Goal: Find contact information: Find contact information

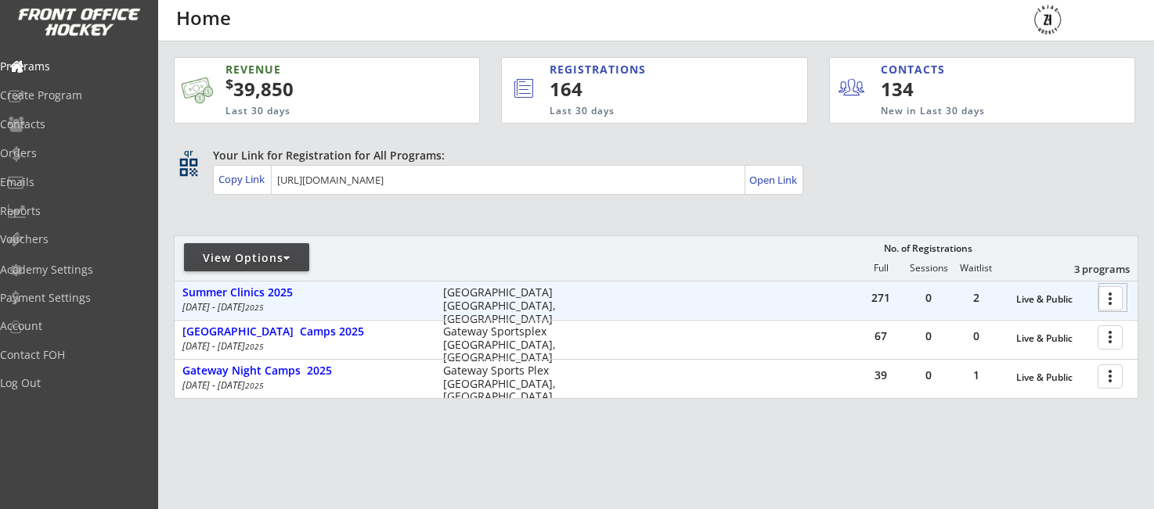
click at [1110, 296] on div at bounding box center [1112, 297] width 27 height 27
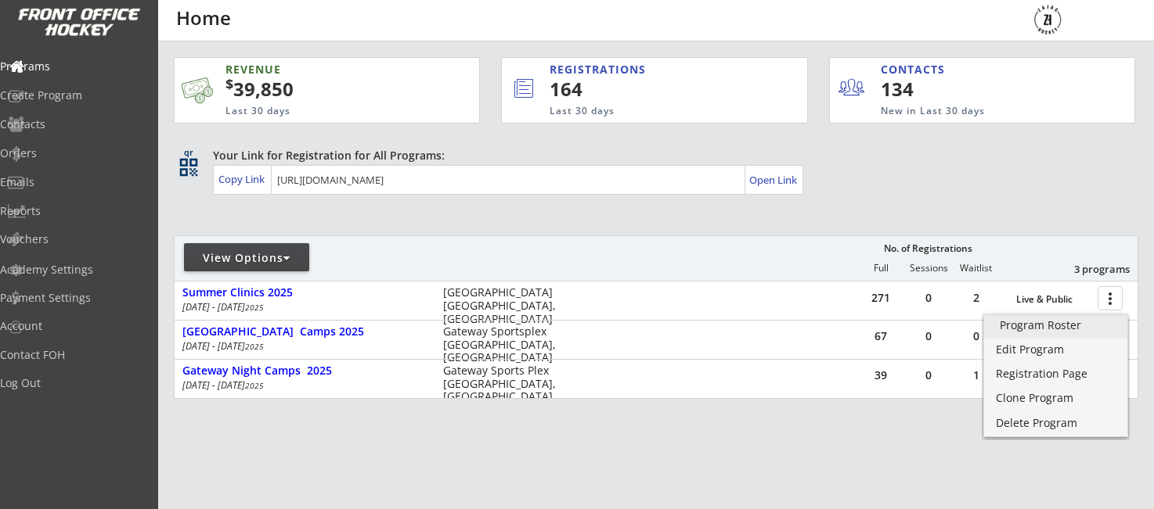
click at [1027, 327] on div "Program Roster" at bounding box center [1055, 325] width 112 height 11
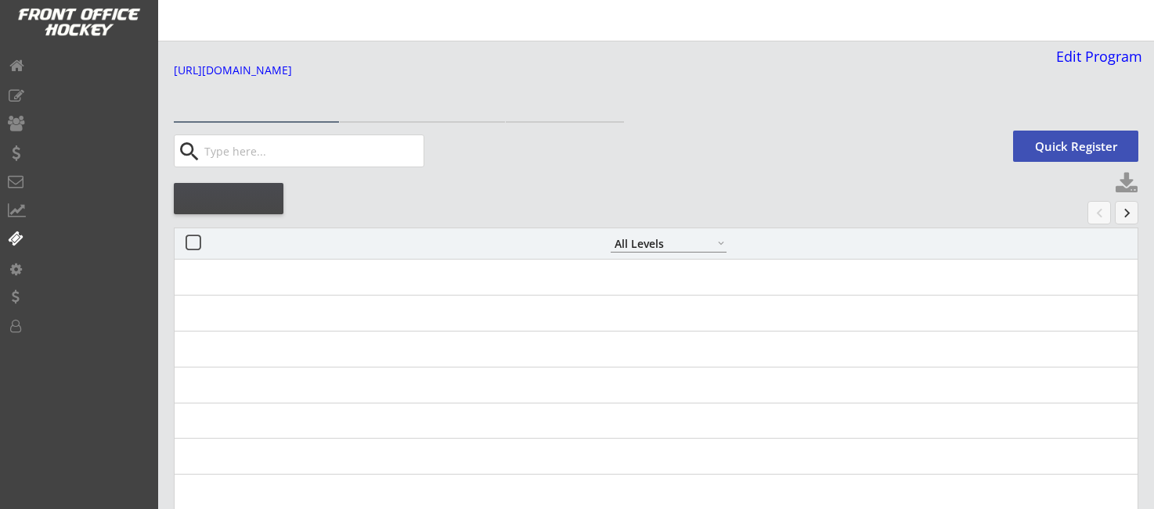
select select ""All Levels""
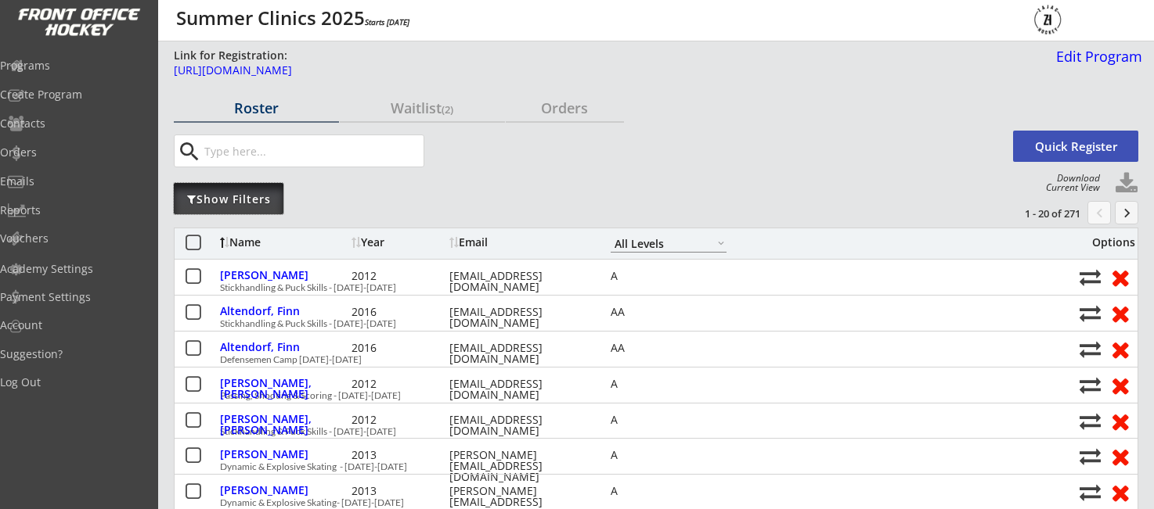
click at [221, 193] on div "Show Filters" at bounding box center [229, 200] width 110 height 16
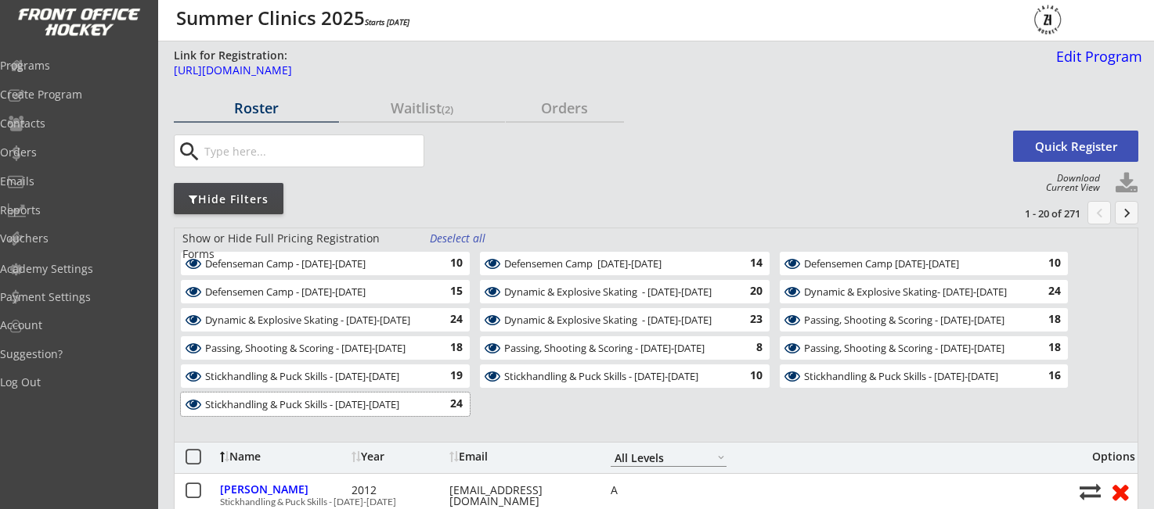
drag, startPoint x: 347, startPoint y: 404, endPoint x: 349, endPoint y: 391, distance: 12.7
click at [347, 404] on div "Stickhandling & Puck Skills - August 20-21" at bounding box center [316, 405] width 222 height 13
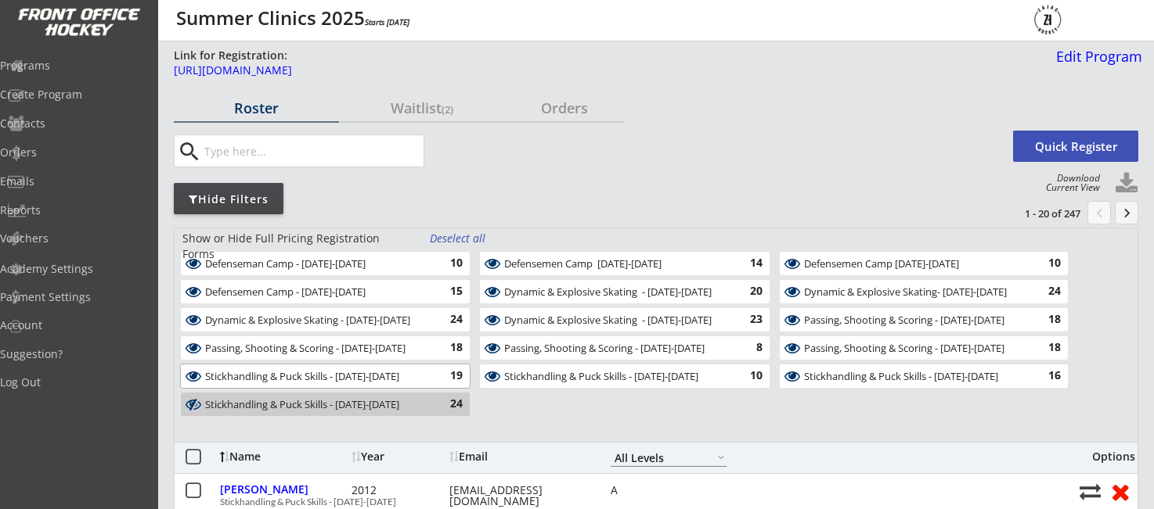
click at [351, 373] on div "Stickhandling & Puck Skills - August 11-12" at bounding box center [316, 377] width 222 height 13
drag, startPoint x: 369, startPoint y: 351, endPoint x: 383, endPoint y: 326, distance: 28.5
click at [369, 350] on div "Passing, Shooting & Scoring - August 13-14" at bounding box center [316, 349] width 222 height 13
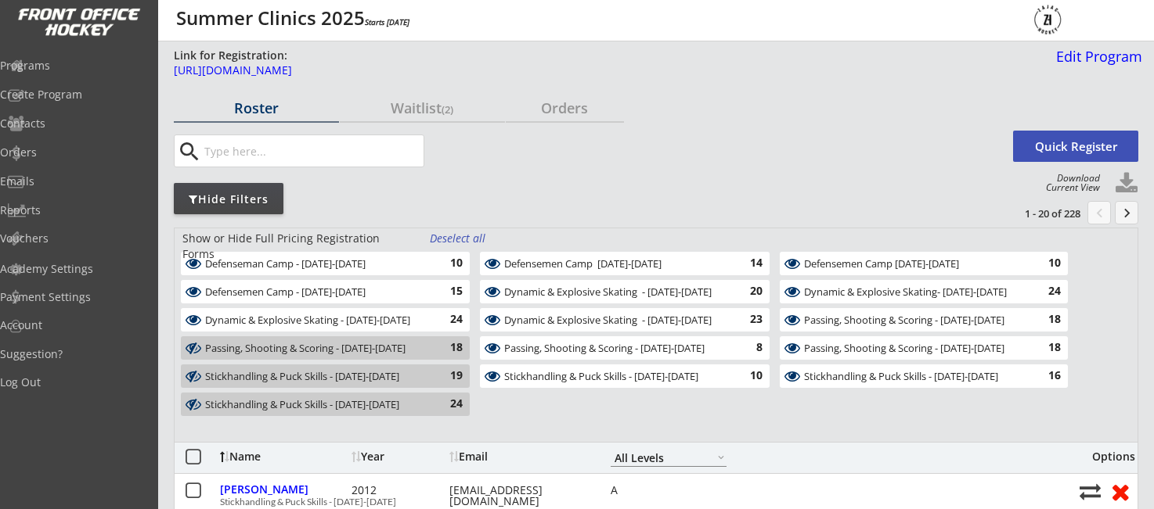
click at [385, 322] on div "Dynamic & Explosive Skating - August 18-19" at bounding box center [316, 321] width 222 height 13
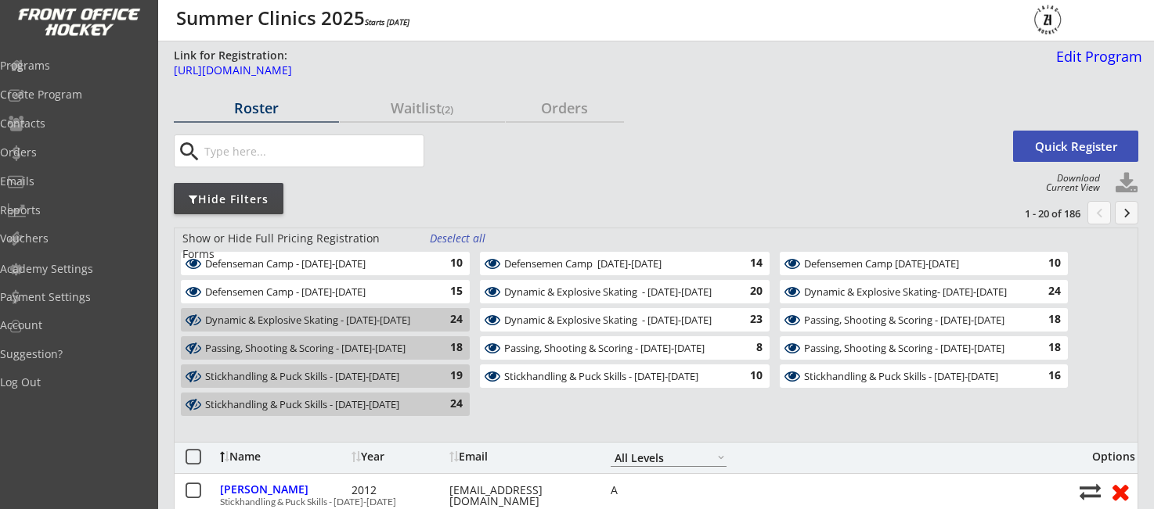
drag, startPoint x: 394, startPoint y: 267, endPoint x: 527, endPoint y: 256, distance: 132.7
click at [395, 267] on div "Defenseman Camp - August 13-14" at bounding box center [316, 264] width 222 height 13
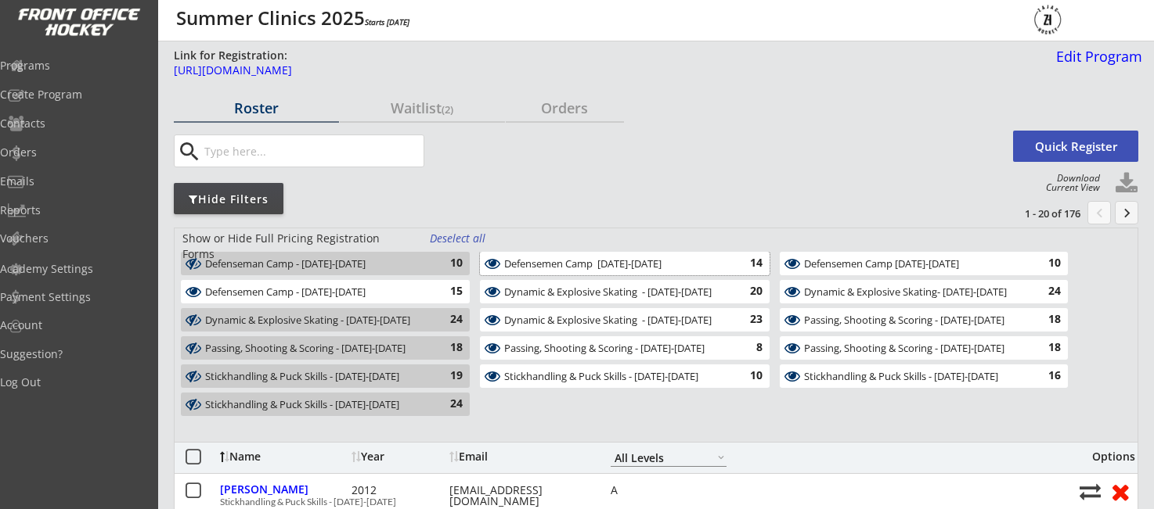
drag, startPoint x: 537, startPoint y: 258, endPoint x: 551, endPoint y: 298, distance: 42.3
click at [537, 258] on div "Defensemen Camp August 11-12" at bounding box center [615, 264] width 222 height 13
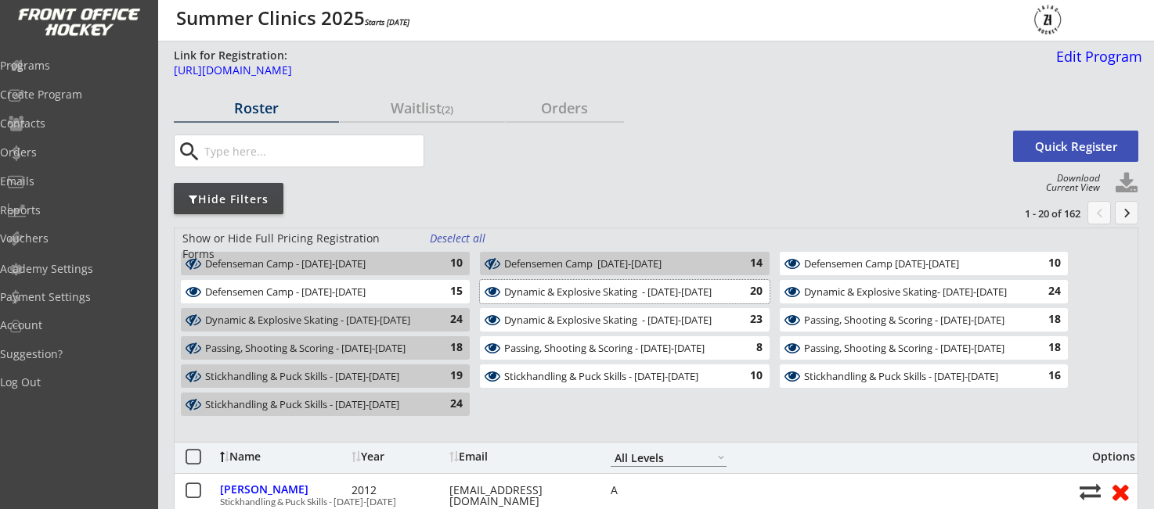
click at [551, 298] on div "Dynamic & Explosive Skating - August 11-12" at bounding box center [615, 292] width 222 height 13
click at [560, 322] on div "Dynamic & Explosive Skating - August 20-21" at bounding box center [615, 321] width 222 height 13
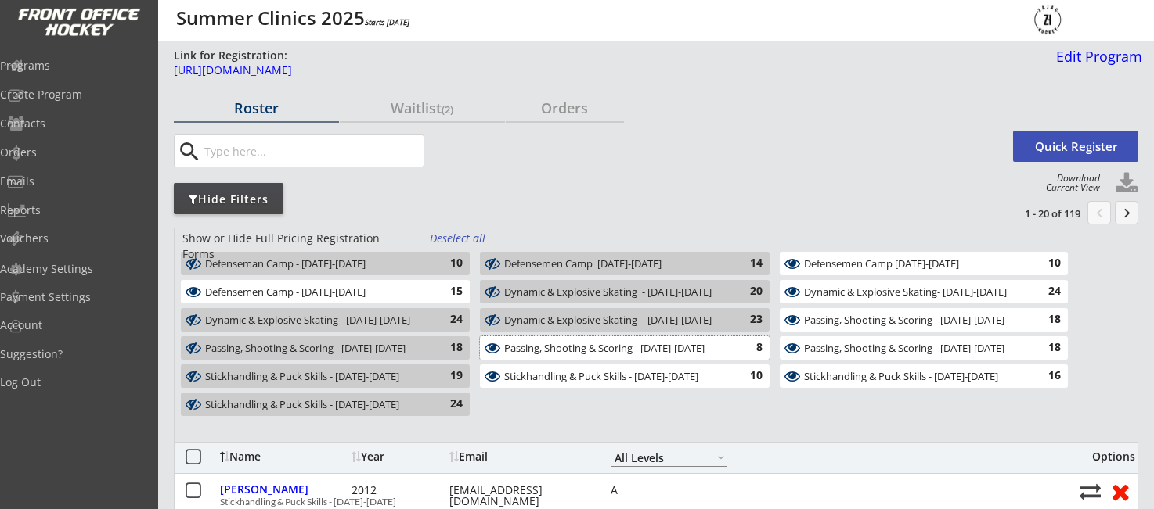
drag, startPoint x: 561, startPoint y: 345, endPoint x: 572, endPoint y: 373, distance: 30.2
click at [562, 346] on div "Passing, Shooting & Scoring - August 18-19" at bounding box center [615, 349] width 222 height 13
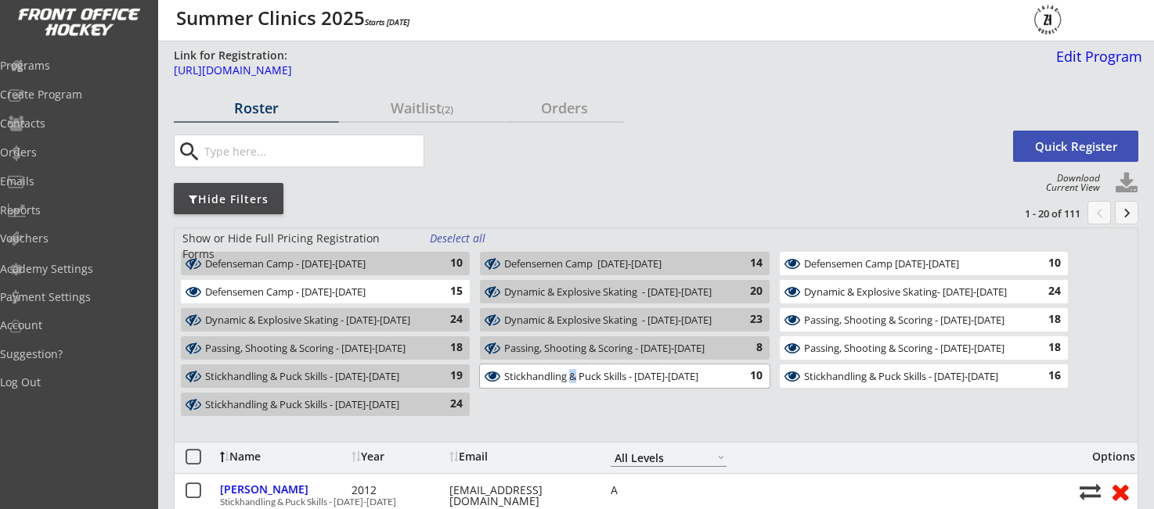
drag, startPoint x: 572, startPoint y: 373, endPoint x: 738, endPoint y: 368, distance: 166.0
click at [643, 369] on div "Stickhandling & Puck Skills - August 13-14 10" at bounding box center [624, 376] width 289 height 23
click at [823, 371] on div "Stickhandling & Puck Skills - August 18-19" at bounding box center [914, 377] width 221 height 13
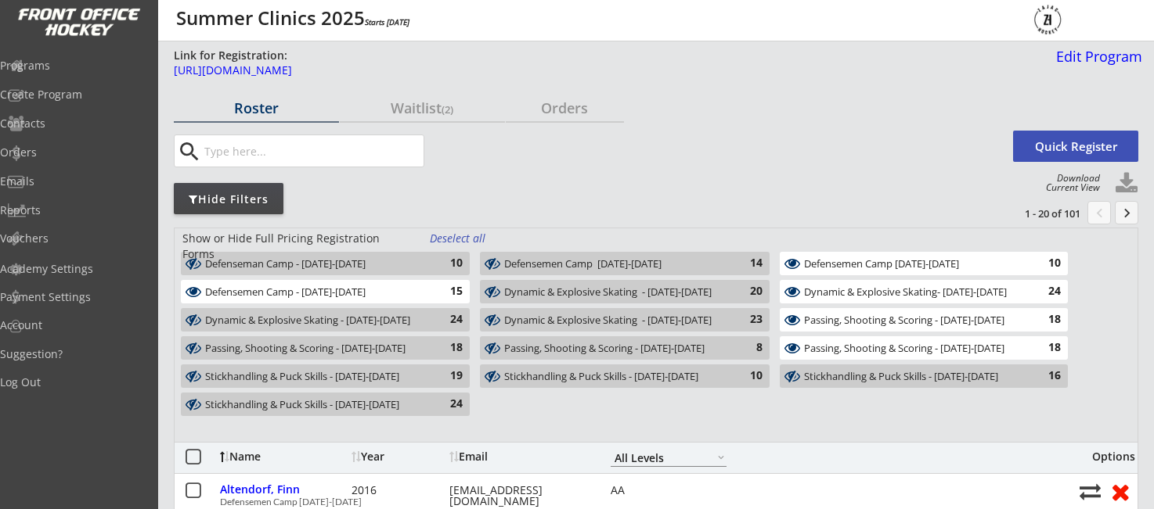
drag, startPoint x: 819, startPoint y: 349, endPoint x: 821, endPoint y: 326, distance: 23.6
click at [819, 349] on div "Passing, Shooting & Scoring - August 20-21" at bounding box center [914, 349] width 221 height 13
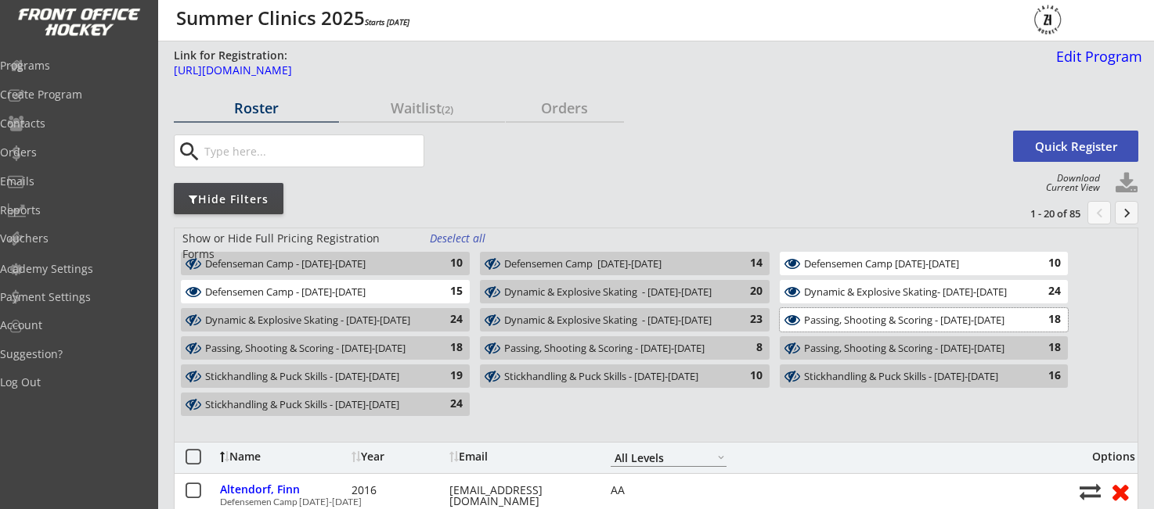
drag, startPoint x: 821, startPoint y: 320, endPoint x: 823, endPoint y: 308, distance: 11.8
click at [821, 320] on div "Passing, Shooting & Scoring - August 11-12" at bounding box center [914, 321] width 221 height 13
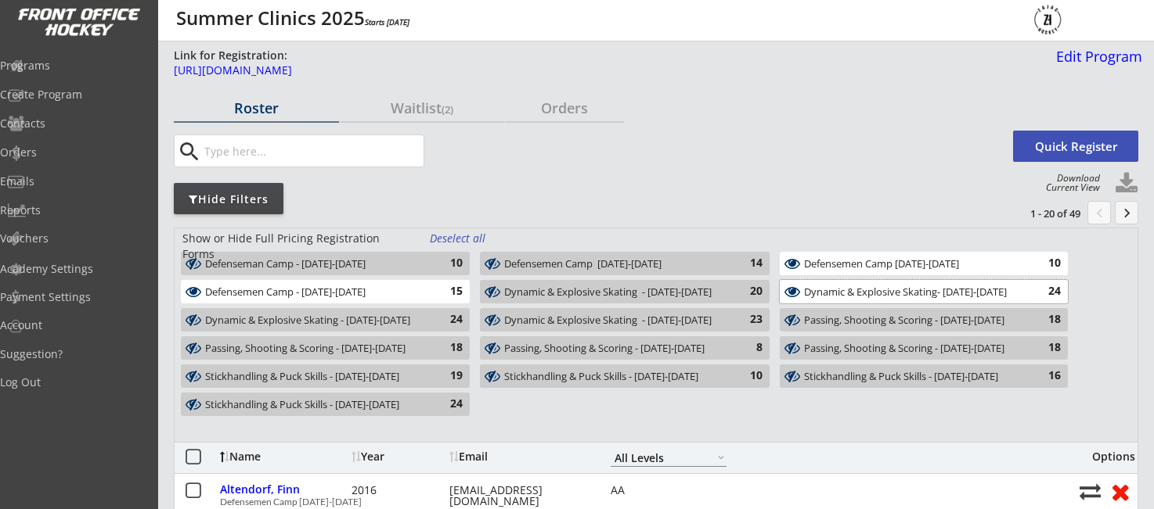
drag, startPoint x: 822, startPoint y: 298, endPoint x: 827, endPoint y: 271, distance: 27.9
click at [821, 298] on div "Dynamic & Explosive Skating- August 13-14" at bounding box center [914, 292] width 221 height 13
drag, startPoint x: 829, startPoint y: 261, endPoint x: 795, endPoint y: 307, distance: 56.5
click at [829, 261] on div "Defensemen Camp August 18-19" at bounding box center [914, 264] width 221 height 13
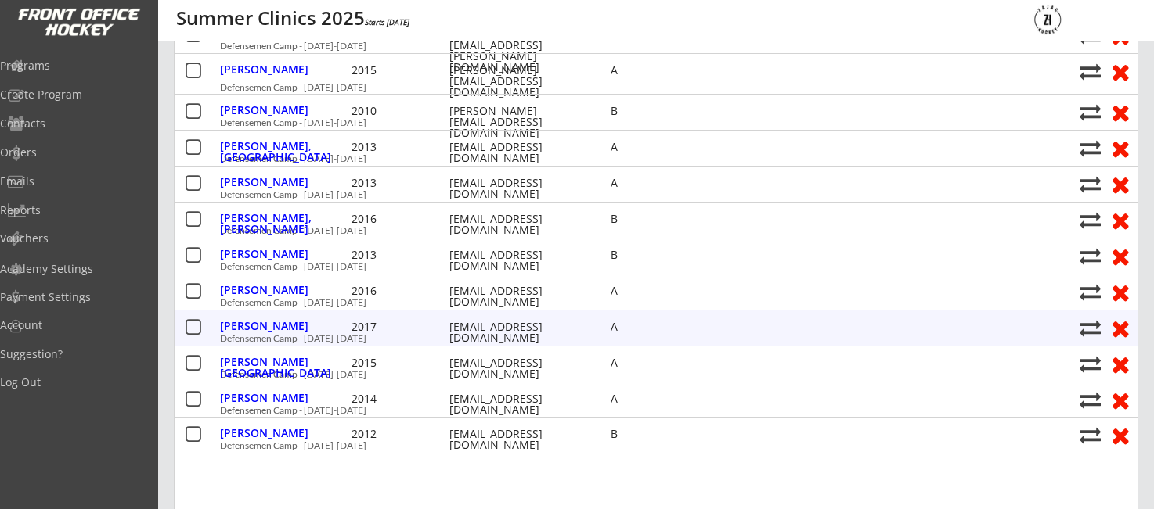
scroll to position [607, 0]
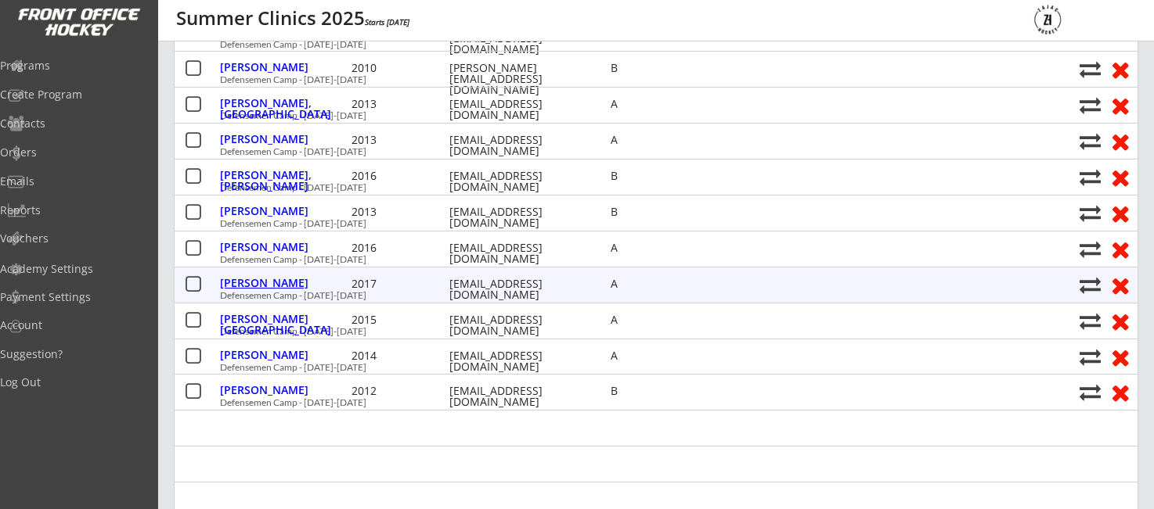
click at [289, 286] on div "Nault, Keenan" at bounding box center [284, 283] width 128 height 11
select select ""A""
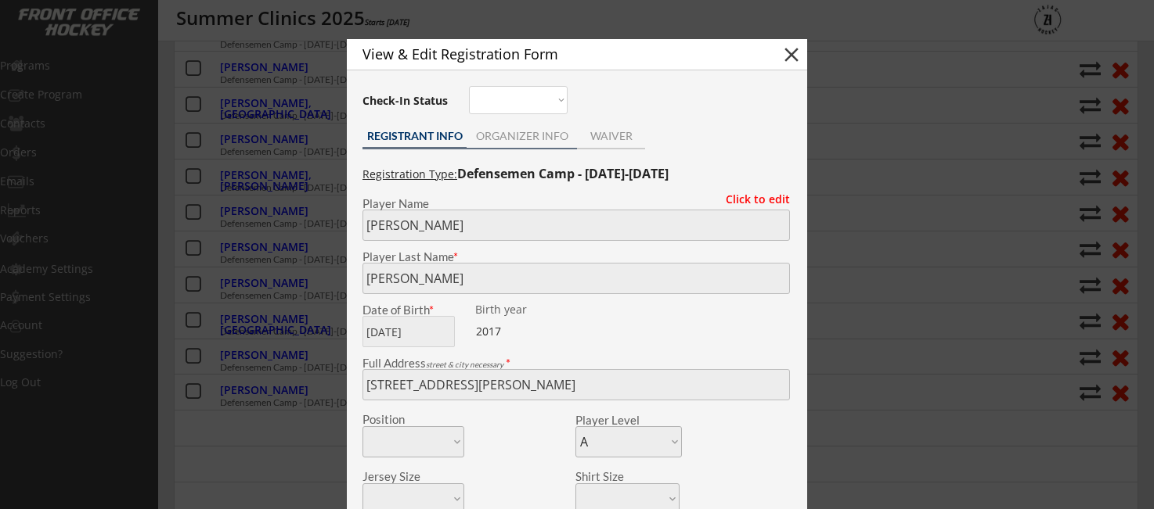
click at [517, 141] on div "ORGANIZER INFO" at bounding box center [521, 136] width 110 height 11
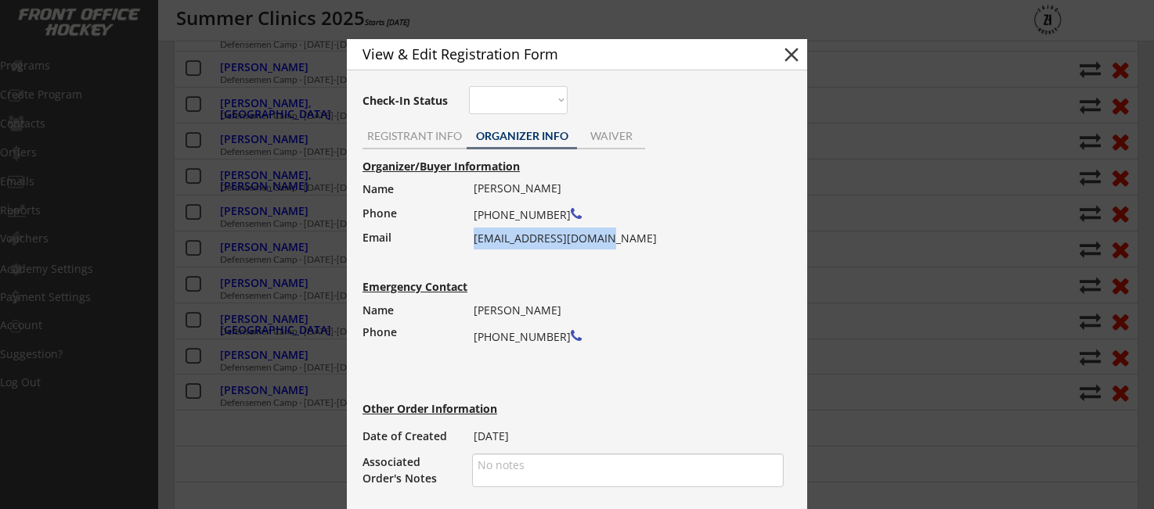
drag, startPoint x: 472, startPoint y: 237, endPoint x: 632, endPoint y: 245, distance: 159.8
click at [646, 242] on div "Organizer/Buyer Information Name Phone Email Jean-paul Nault (204) 290-1181 jpn…" at bounding box center [577, 324] width 445 height 334
copy div "jpnault888@hotmail.com"
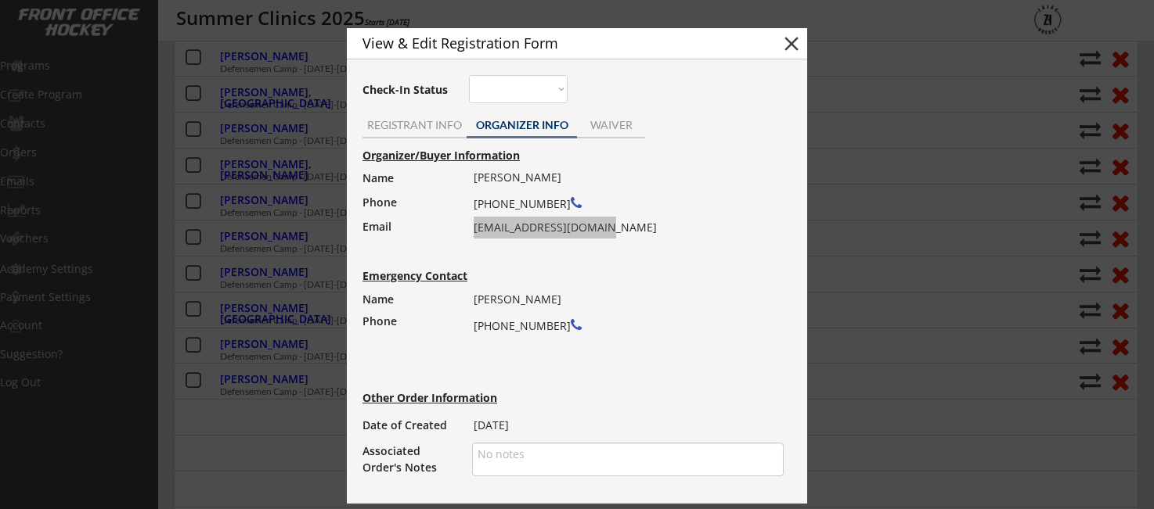
scroll to position [618, 0]
click at [426, 129] on div "REGISTRANT INFO" at bounding box center [414, 125] width 104 height 11
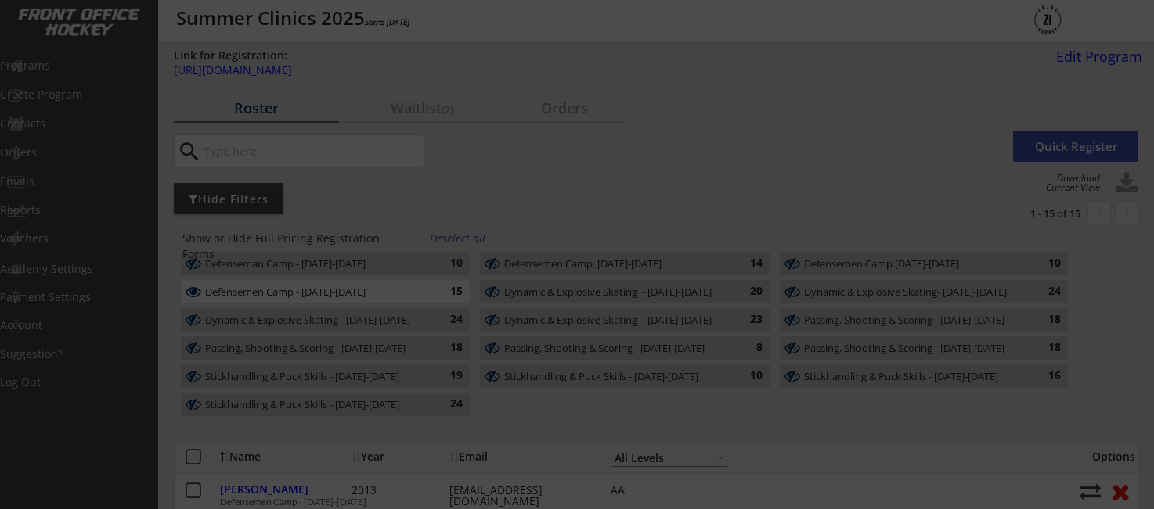
scroll to position [0, 0]
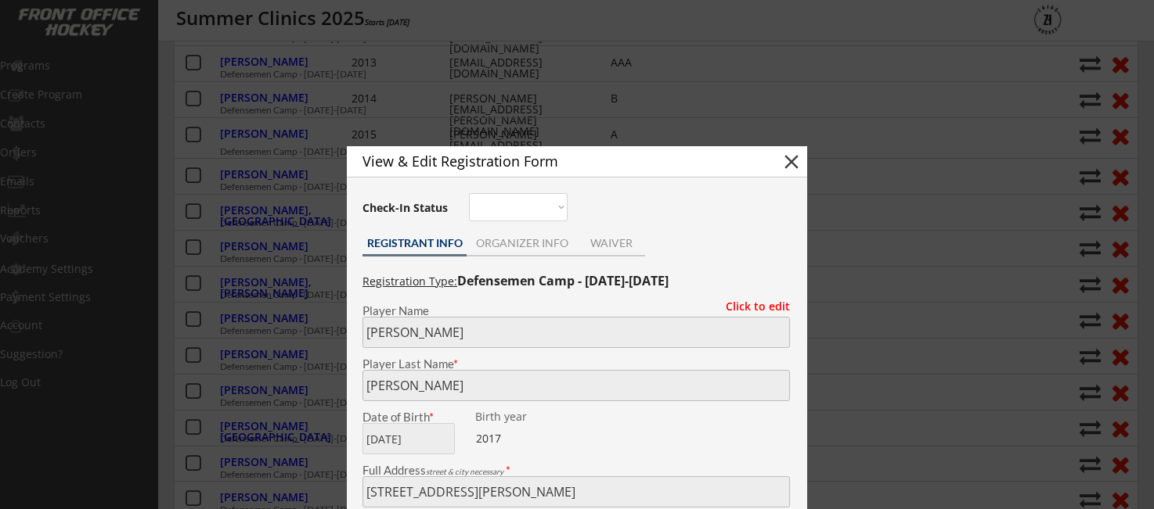
click at [794, 167] on button "close" at bounding box center [790, 161] width 23 height 23
select select ""PLACEHOLDER_1427118222253""
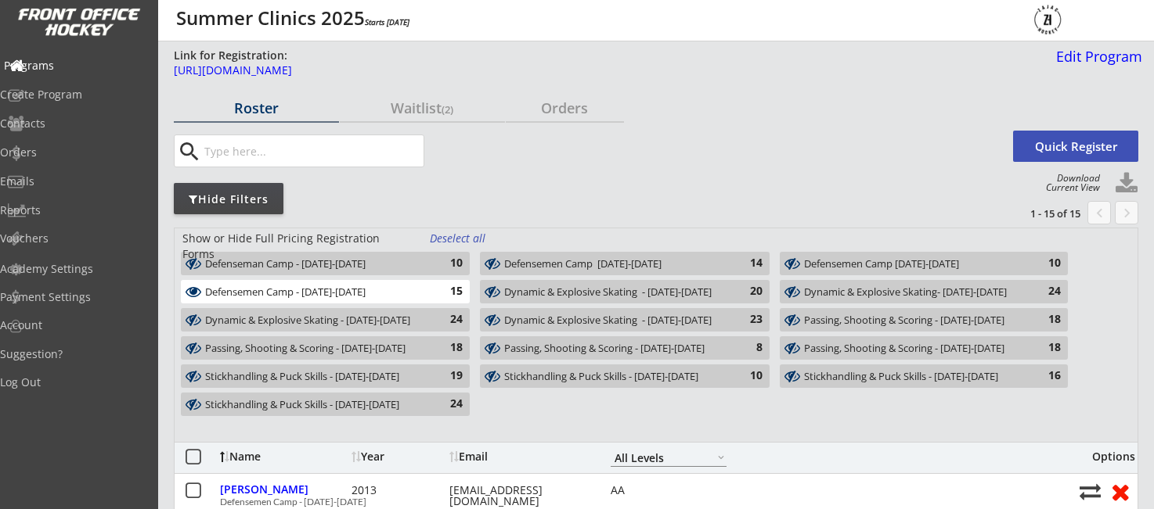
click at [68, 67] on div "Programs" at bounding box center [74, 65] width 141 height 11
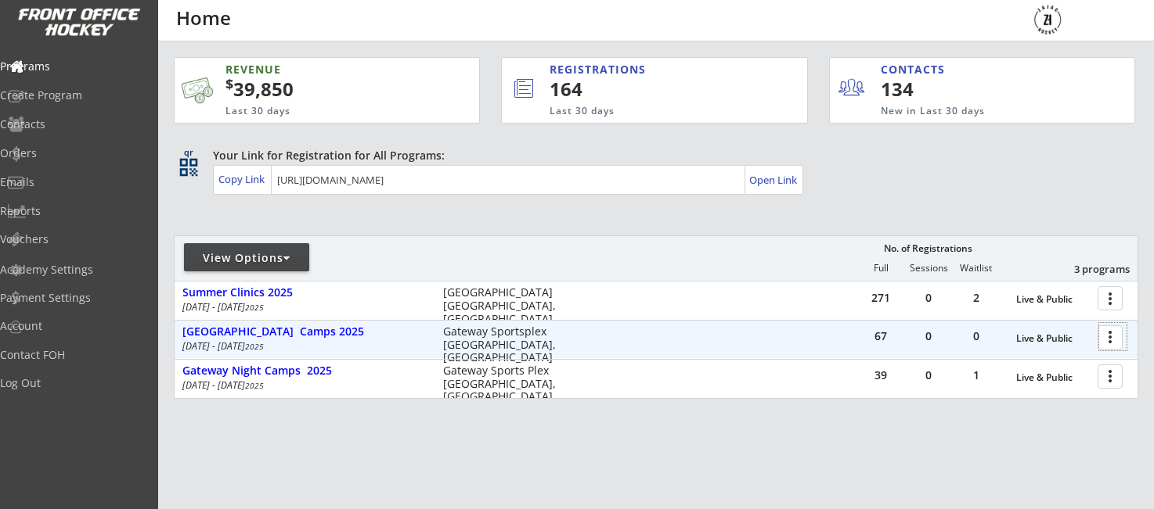
click at [1111, 344] on div at bounding box center [1112, 336] width 27 height 27
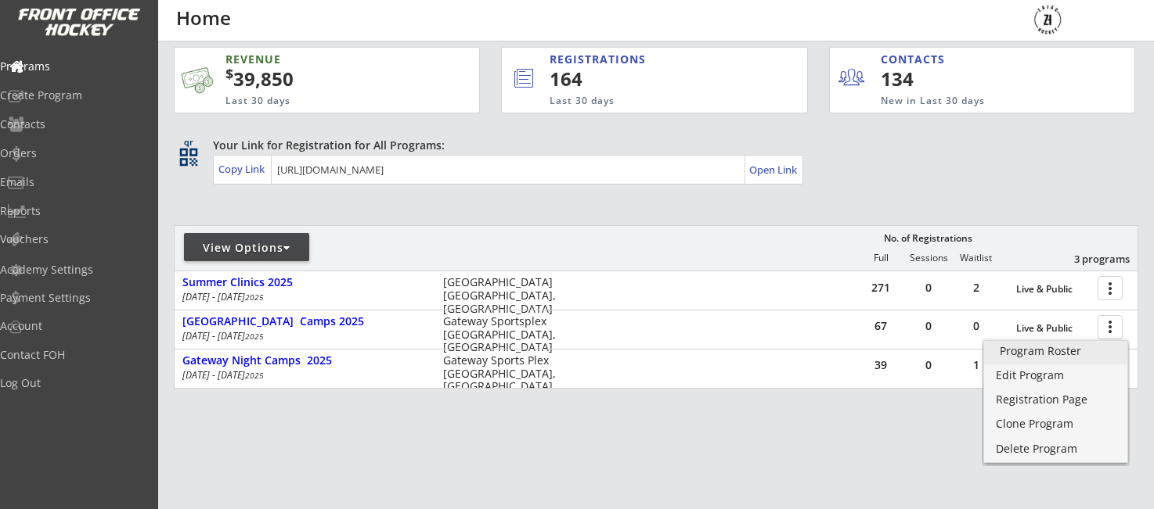
scroll to position [14, 0]
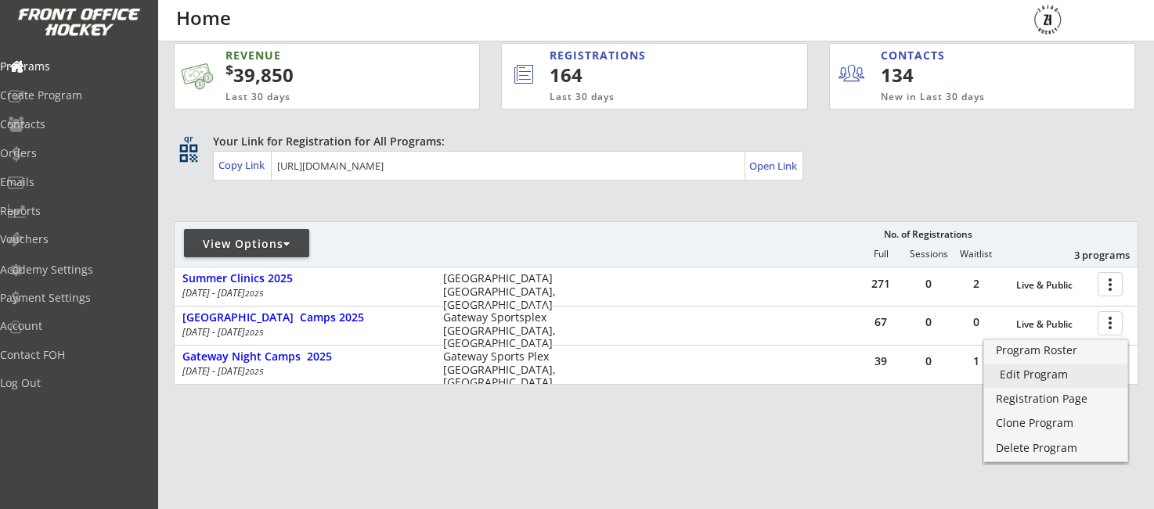
drag, startPoint x: 1031, startPoint y: 379, endPoint x: 839, endPoint y: 383, distance: 192.6
click at [1031, 379] on div "Edit Program" at bounding box center [1055, 374] width 112 height 11
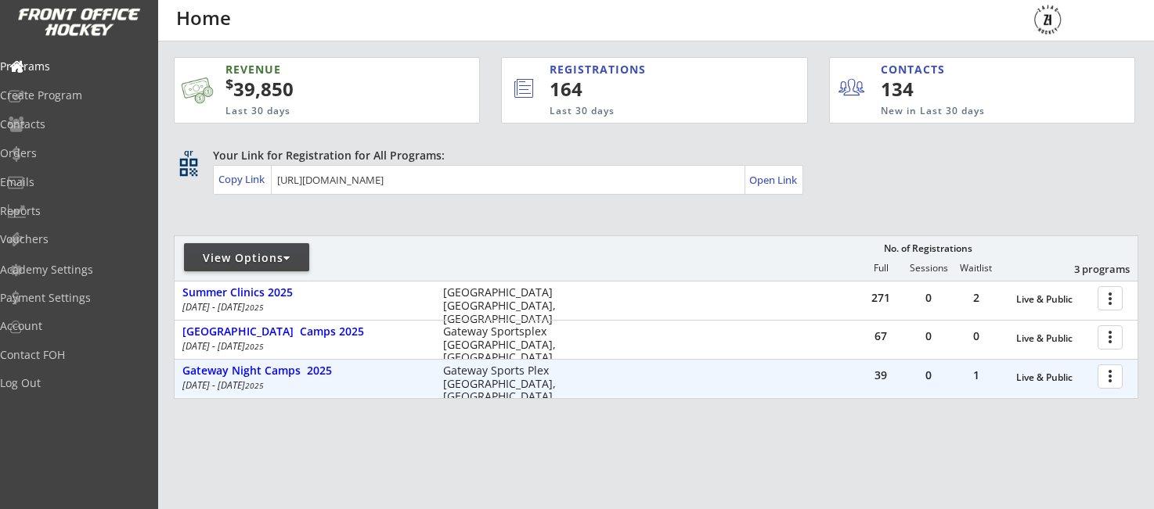
click at [1114, 376] on div at bounding box center [1112, 375] width 27 height 27
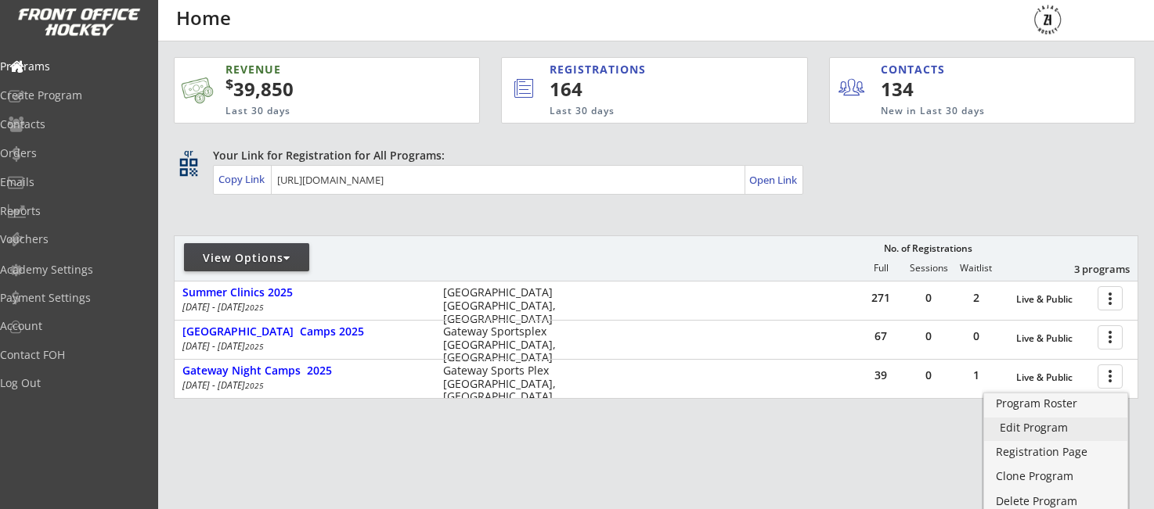
click at [1026, 430] on div "Edit Program" at bounding box center [1055, 428] width 112 height 11
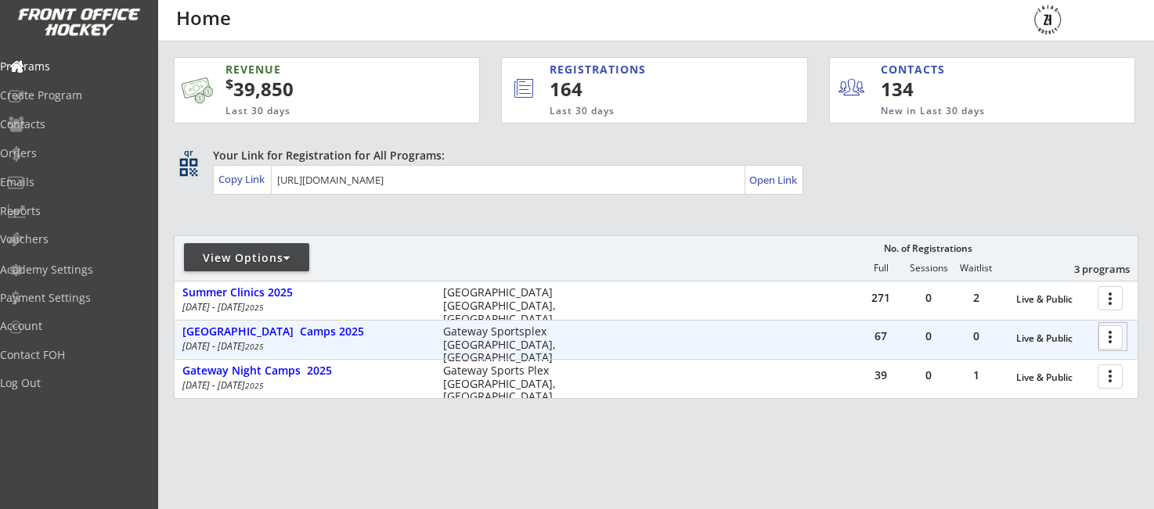
click at [1106, 337] on div at bounding box center [1112, 336] width 27 height 27
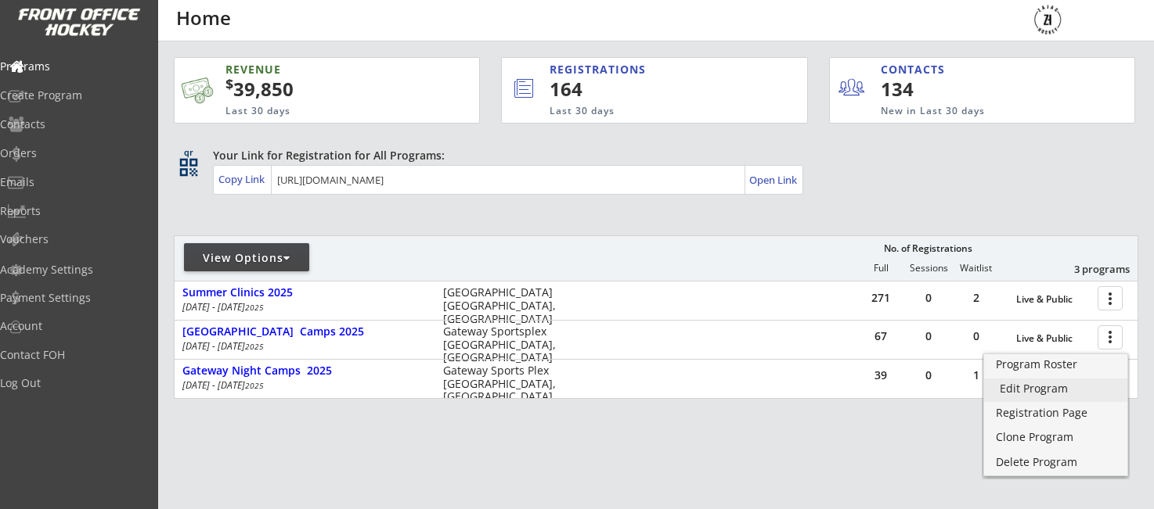
click at [1024, 391] on div "Edit Program" at bounding box center [1055, 388] width 112 height 11
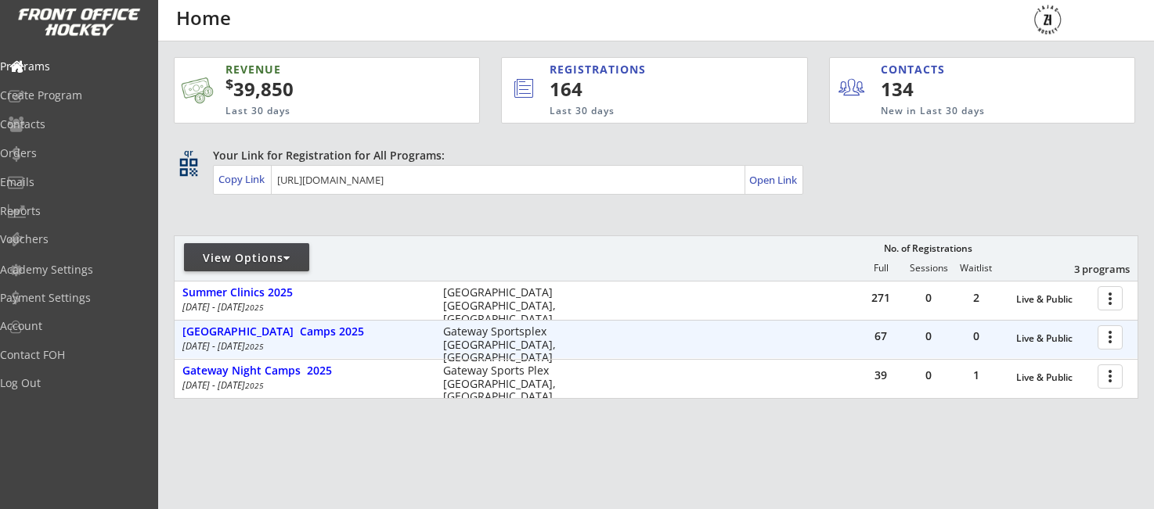
click at [1118, 344] on div at bounding box center [1112, 336] width 27 height 27
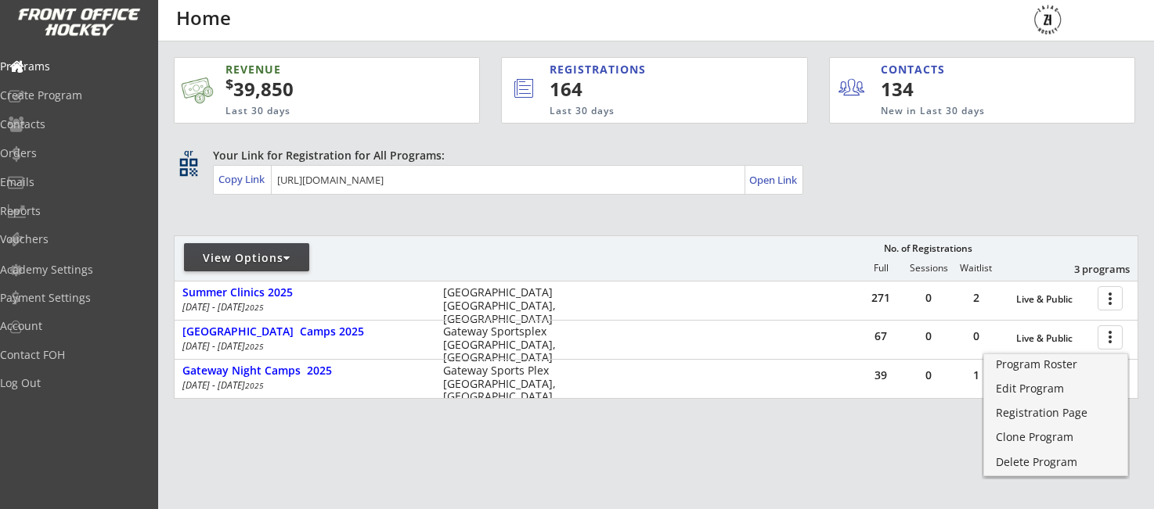
drag, startPoint x: 857, startPoint y: 189, endPoint x: 888, endPoint y: 218, distance: 42.6
click at [857, 189] on div "Your Link for Registration for All Programs: Copy Link Open Link" at bounding box center [675, 171] width 925 height 47
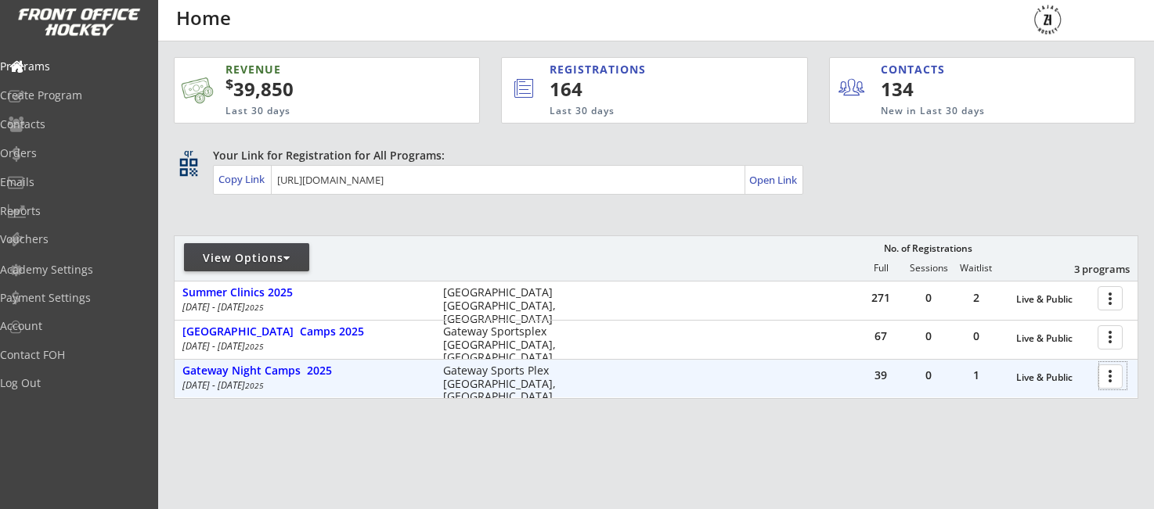
click at [1108, 377] on div at bounding box center [1112, 375] width 27 height 27
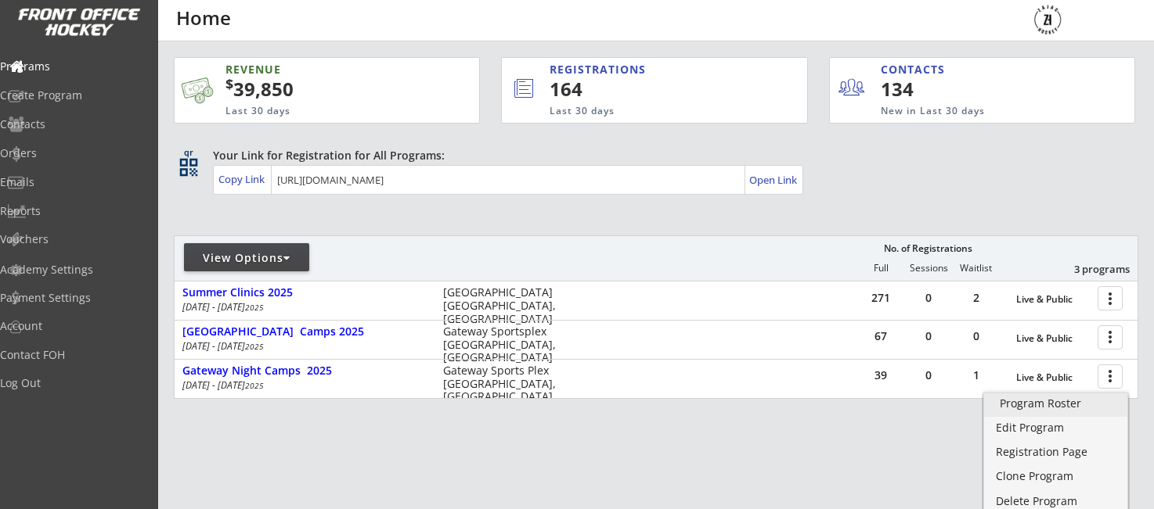
click at [1031, 406] on div "Program Roster" at bounding box center [1055, 403] width 112 height 11
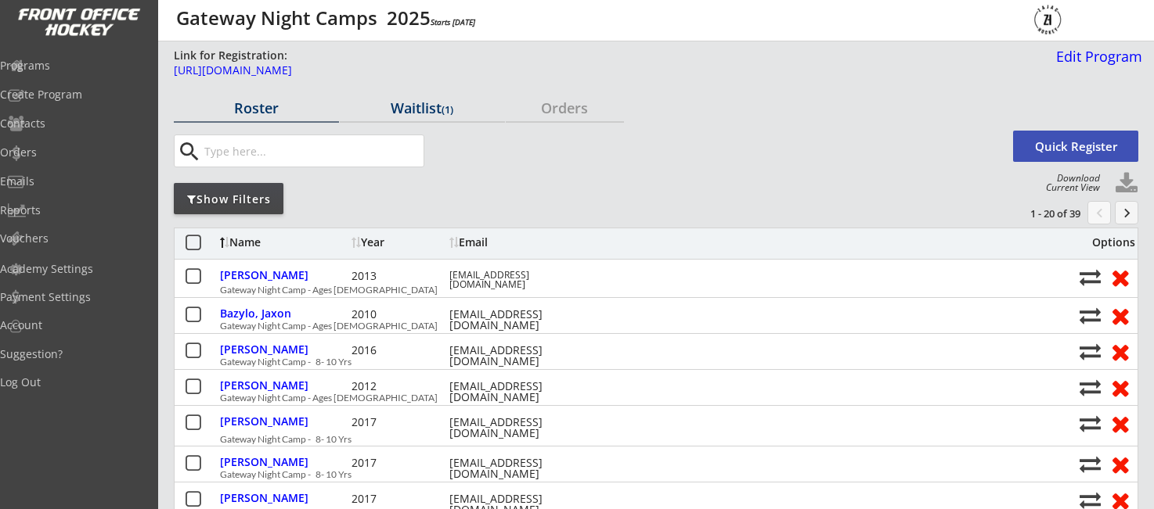
drag, startPoint x: 419, startPoint y: 111, endPoint x: 445, endPoint y: 124, distance: 29.7
click at [419, 111] on div "Waitlist (1)" at bounding box center [422, 108] width 165 height 14
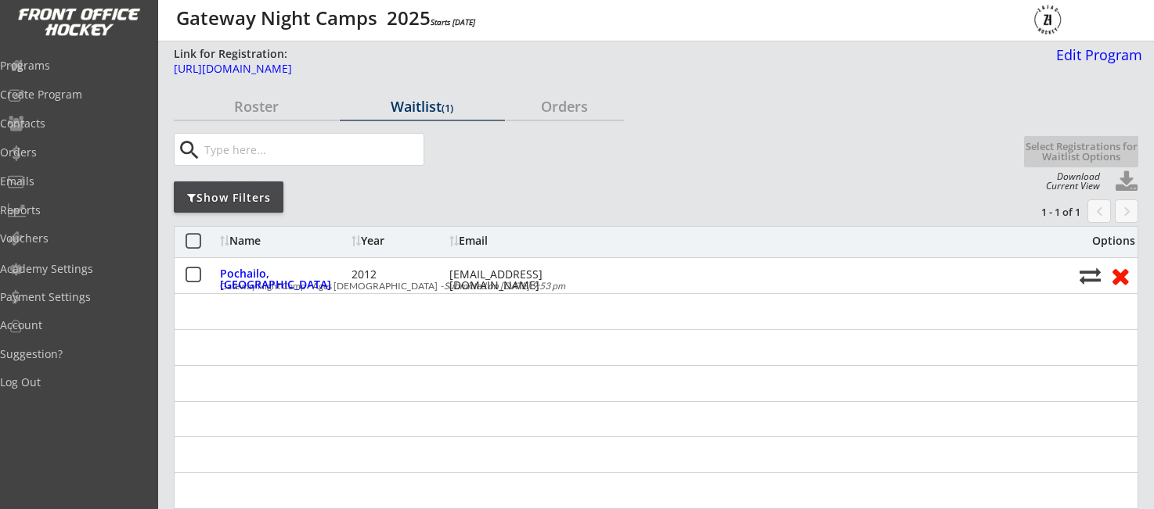
scroll to position [2, 0]
click at [47, 150] on div "Orders" at bounding box center [74, 152] width 141 height 11
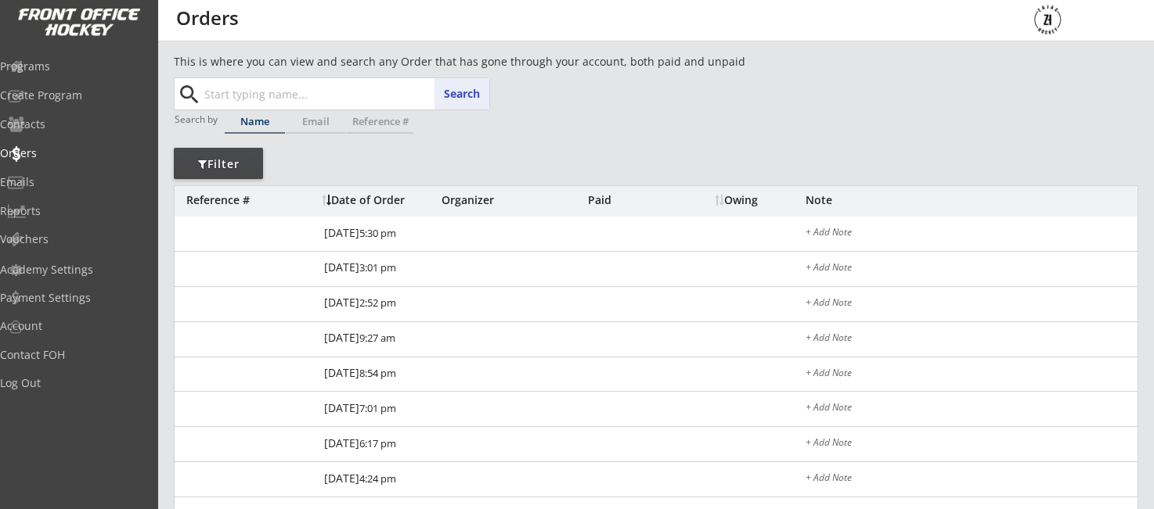
click at [318, 96] on input "text" at bounding box center [345, 93] width 288 height 31
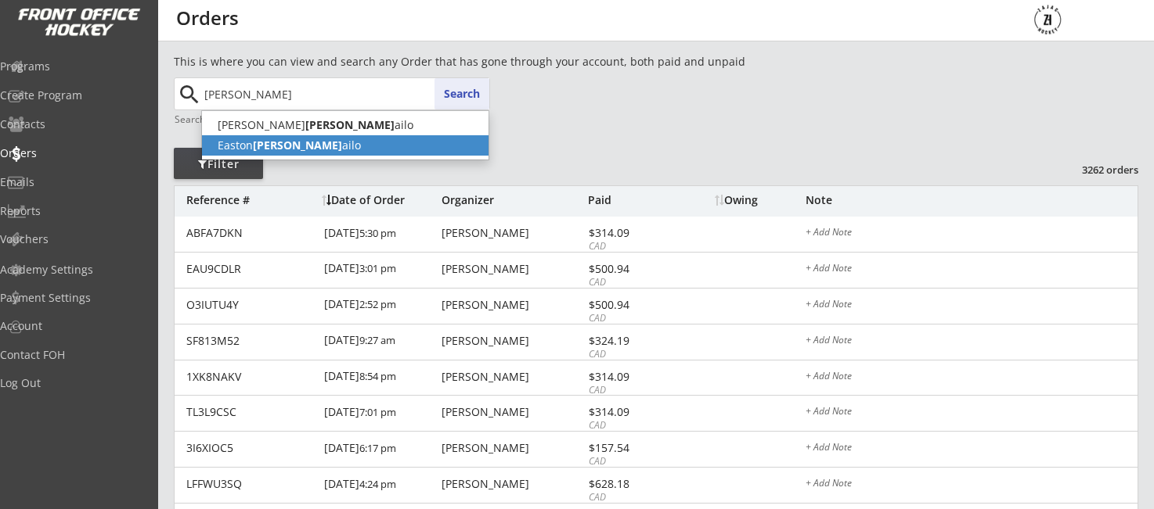
click at [286, 150] on p "Easton Poch ailo" at bounding box center [345, 145] width 286 height 20
type input "Easton Pochailo"
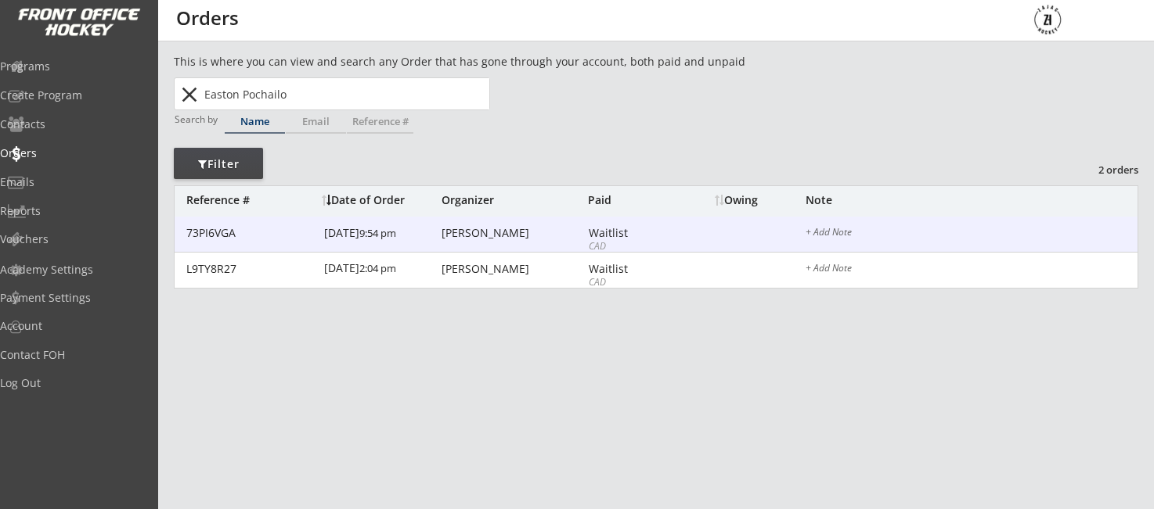
click at [465, 229] on div "Maria Pochailo" at bounding box center [512, 233] width 142 height 11
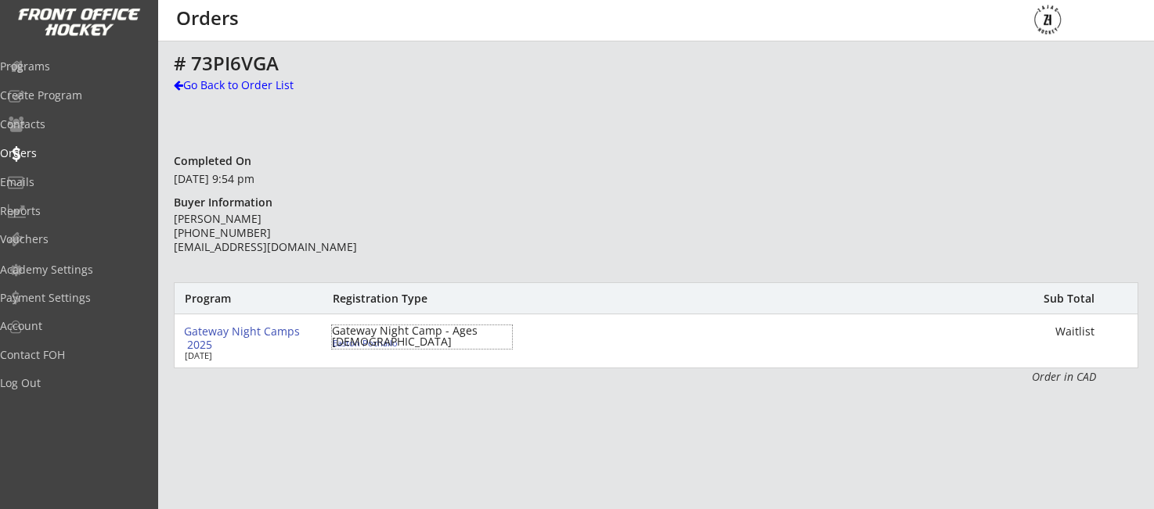
click at [385, 335] on div "Gateway Night Camp - Ages 11-15" at bounding box center [422, 337] width 180 height 22
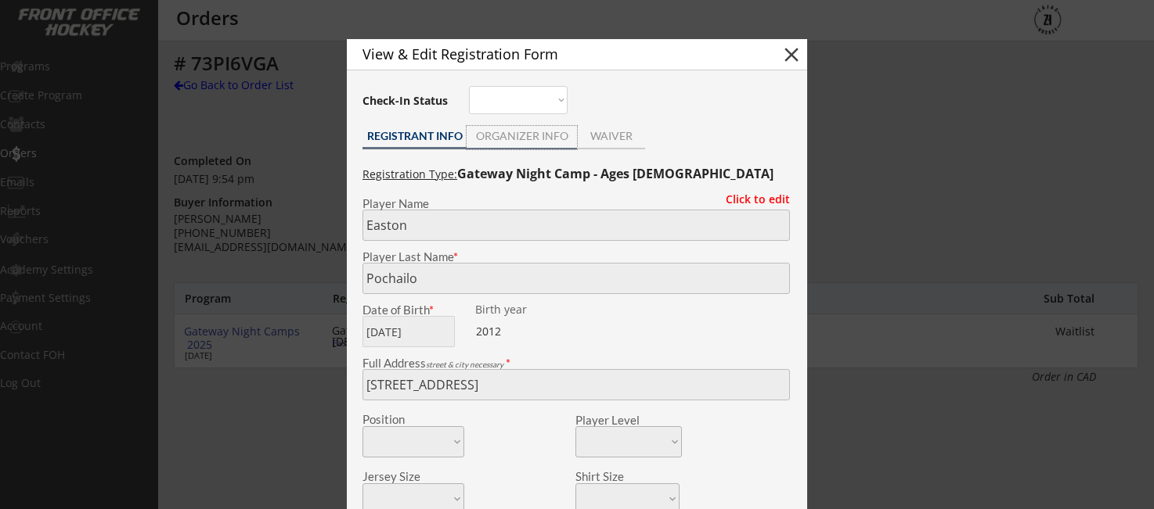
drag, startPoint x: 532, startPoint y: 137, endPoint x: 533, endPoint y: 151, distance: 14.1
click at [532, 137] on div "ORGANIZER INFO" at bounding box center [521, 136] width 110 height 11
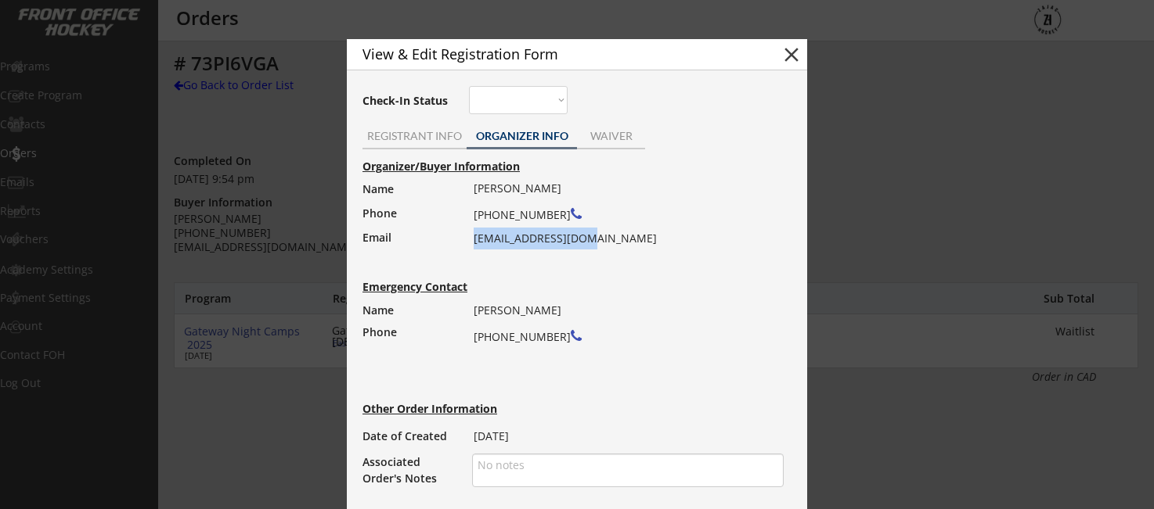
drag, startPoint x: 473, startPoint y: 240, endPoint x: 600, endPoint y: 243, distance: 127.6
click at [600, 243] on div "Organizer/Buyer Information Name Phone Email Maria Pochailo (204) 223-8009 mpoc…" at bounding box center [577, 324] width 445 height 334
click at [794, 56] on button "close" at bounding box center [790, 54] width 23 height 23
